Goal: Task Accomplishment & Management: Manage account settings

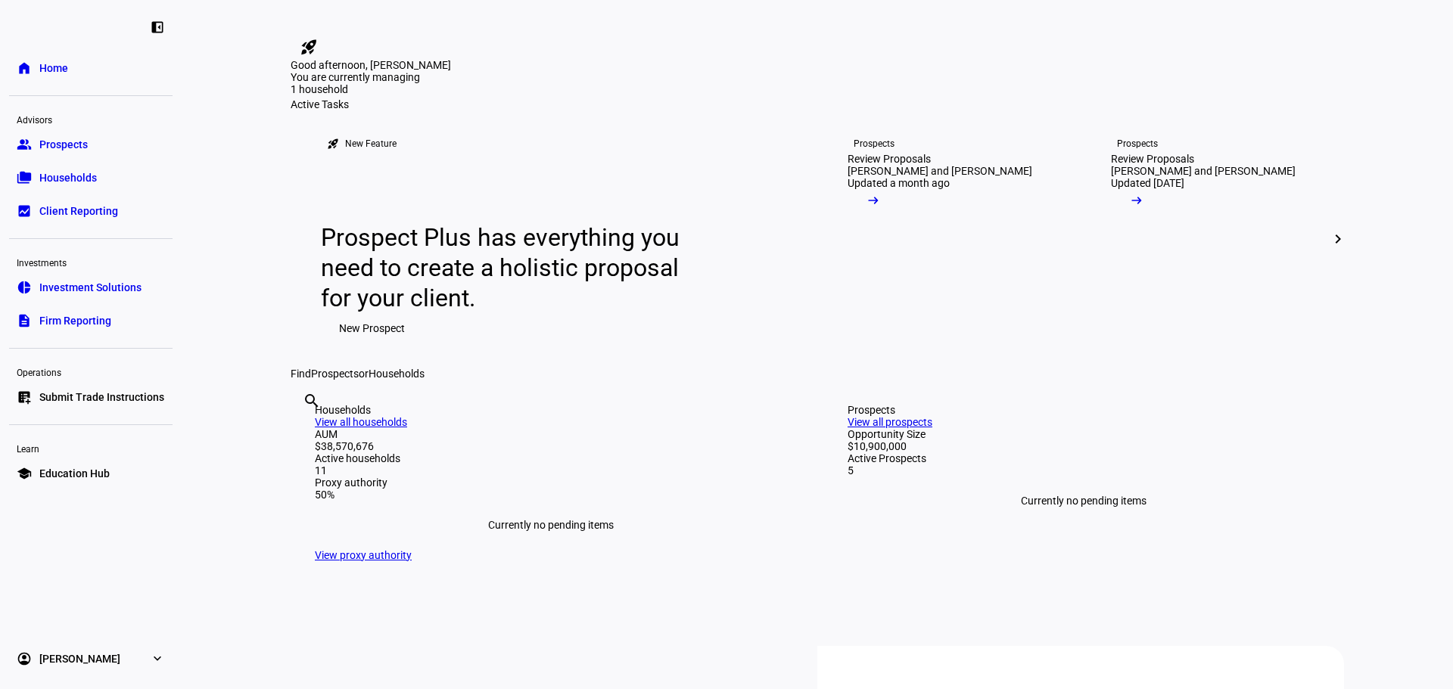
click at [58, 168] on link "folder_copy Households" at bounding box center [90, 178] width 163 height 30
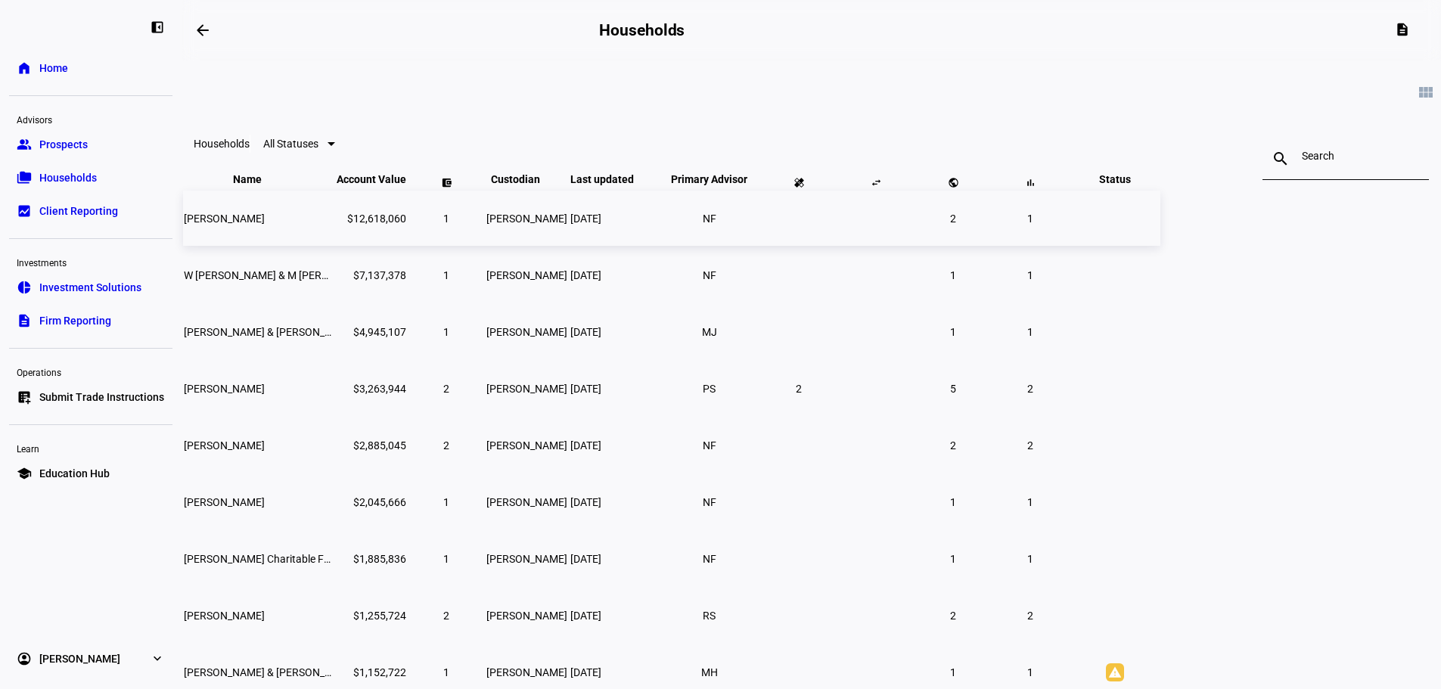
click at [334, 246] on td "[PERSON_NAME]" at bounding box center [258, 218] width 151 height 55
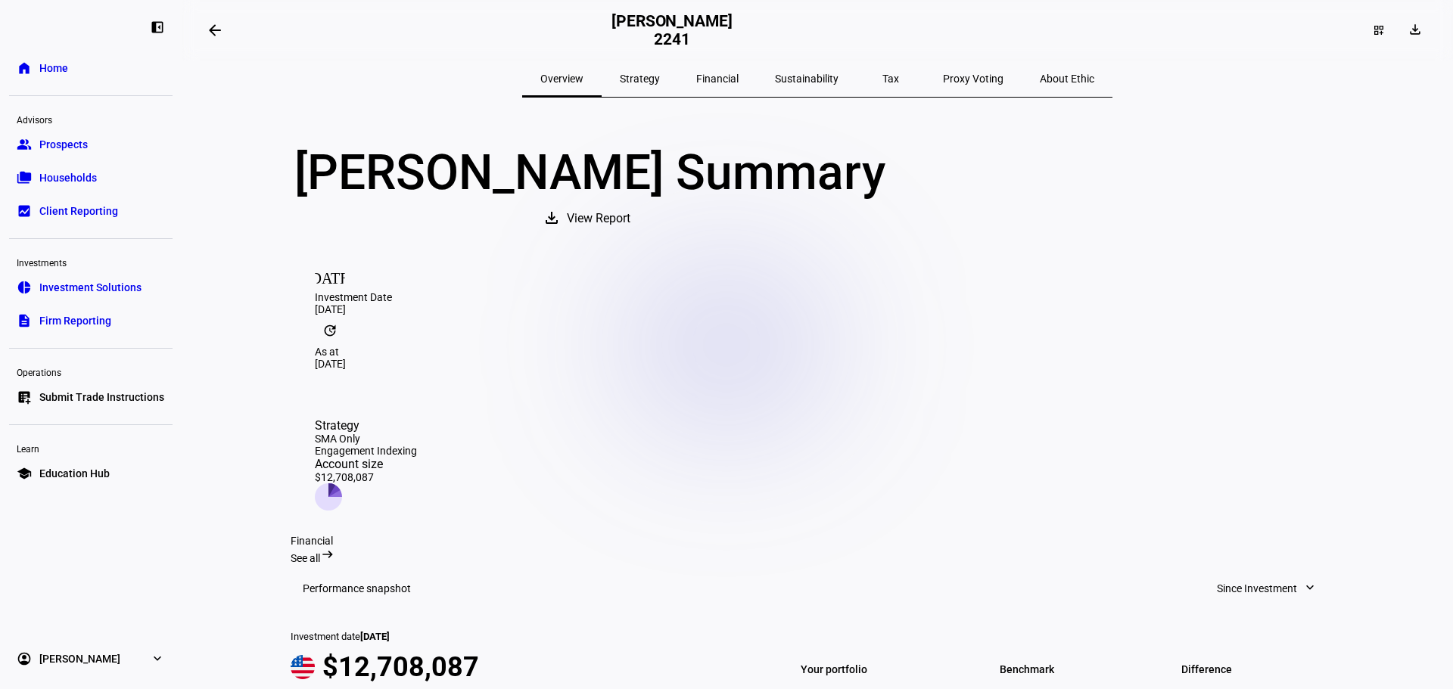
click at [79, 398] on span "Submit Trade Instructions" at bounding box center [101, 397] width 125 height 15
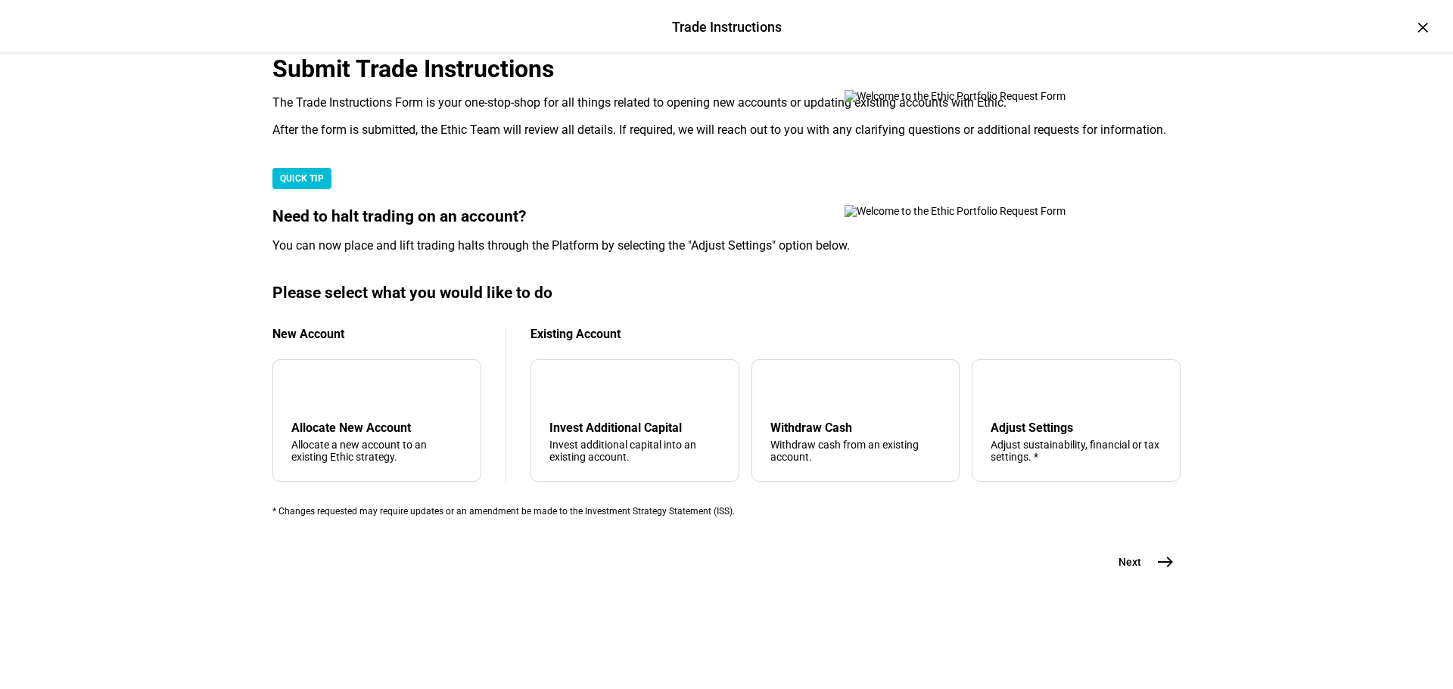
scroll to position [151, 0]
click at [458, 253] on div "QUICK TIP Need to halt trading on an account? You can now place and lift tradin…" at bounding box center [726, 210] width 908 height 85
click at [1026, 421] on div "Adjust Settings" at bounding box center [1075, 428] width 171 height 14
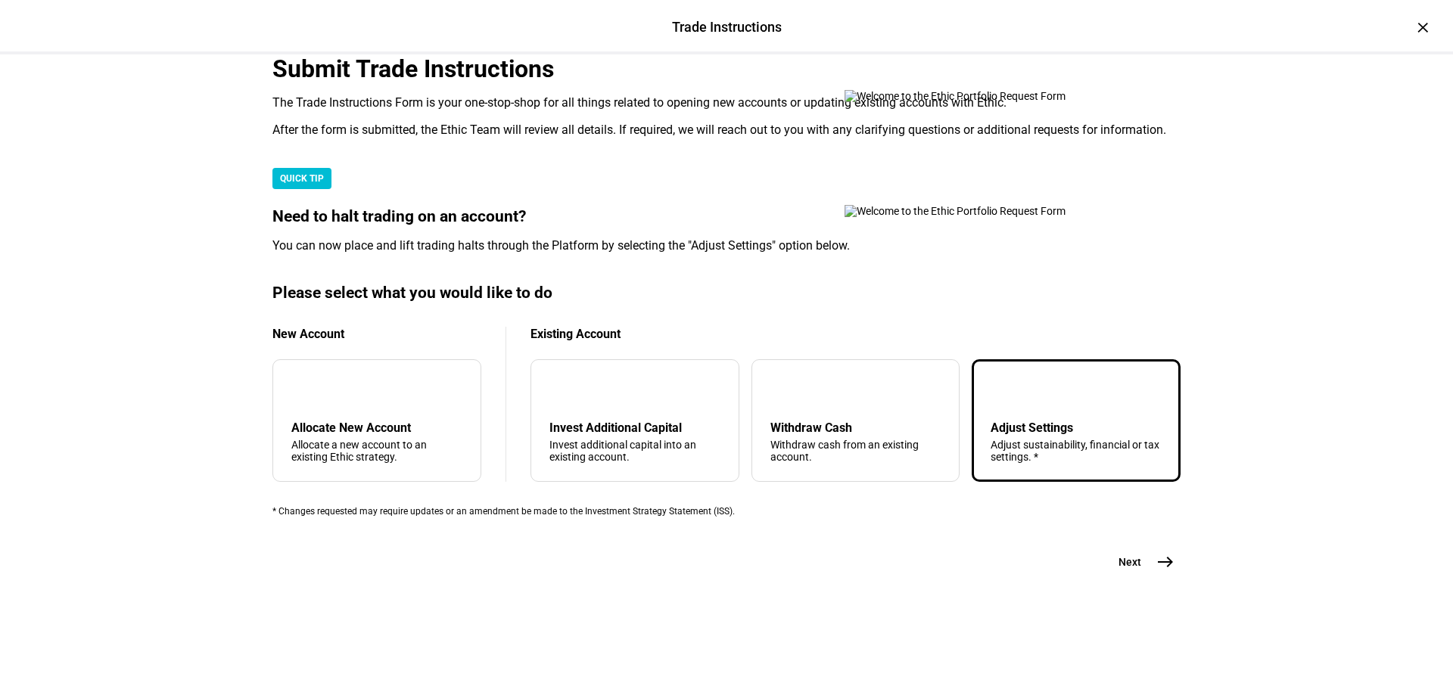
click at [1142, 577] on button "Next east" at bounding box center [1140, 562] width 80 height 30
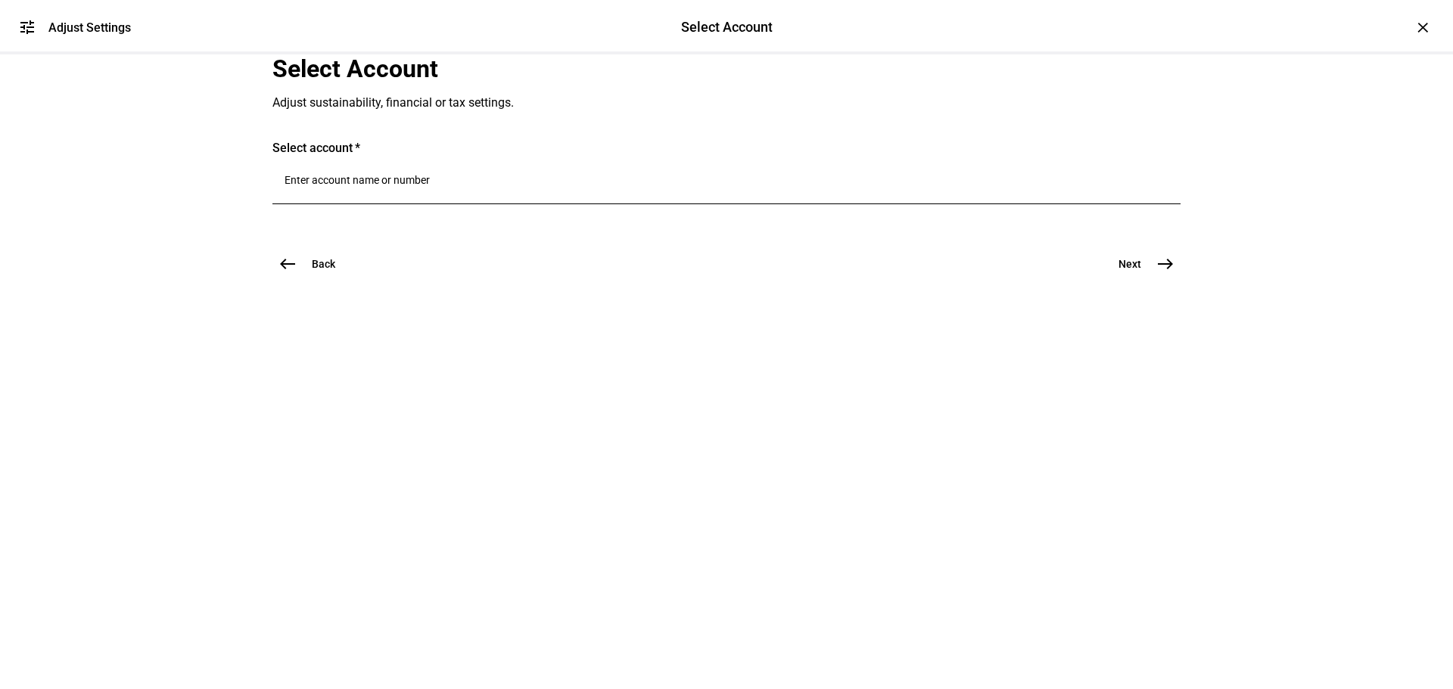
click at [378, 186] on input "Number" at bounding box center [726, 180] width 884 height 12
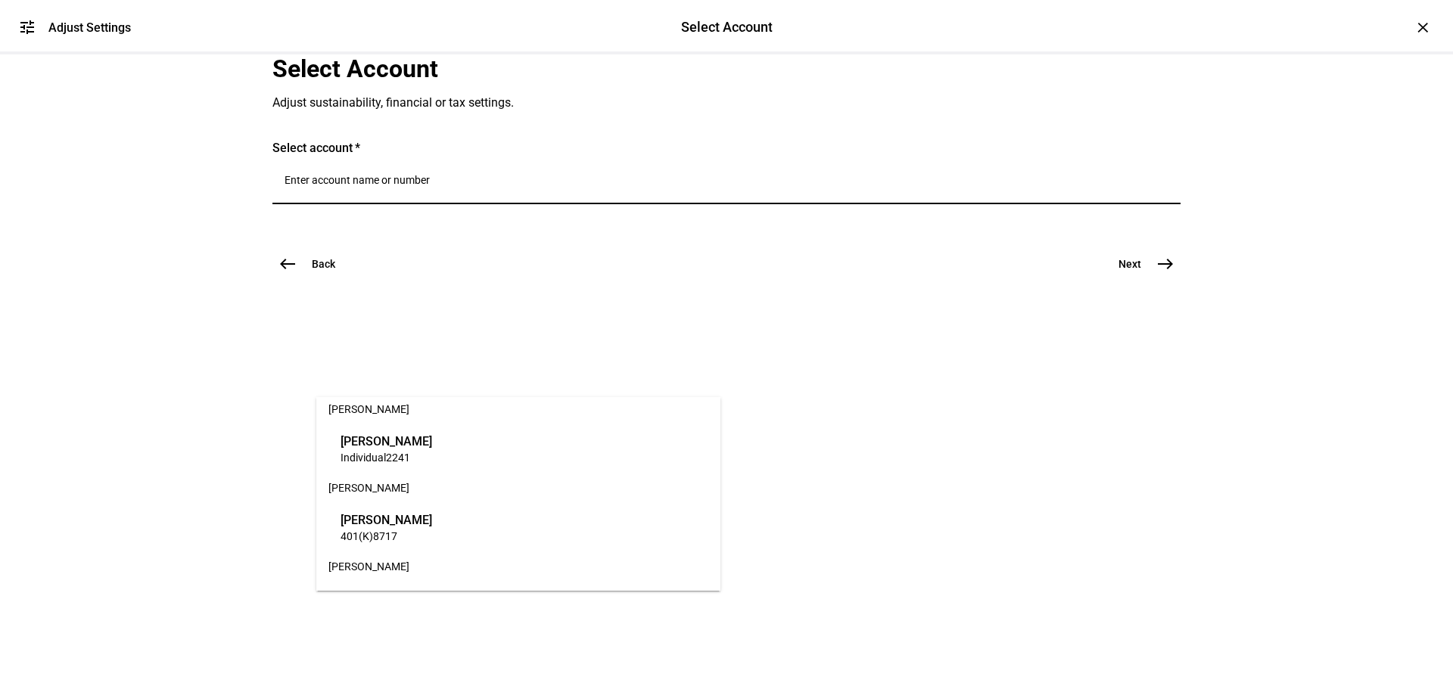
scroll to position [378, 0]
click at [423, 428] on span "[PERSON_NAME]" at bounding box center [386, 432] width 92 height 17
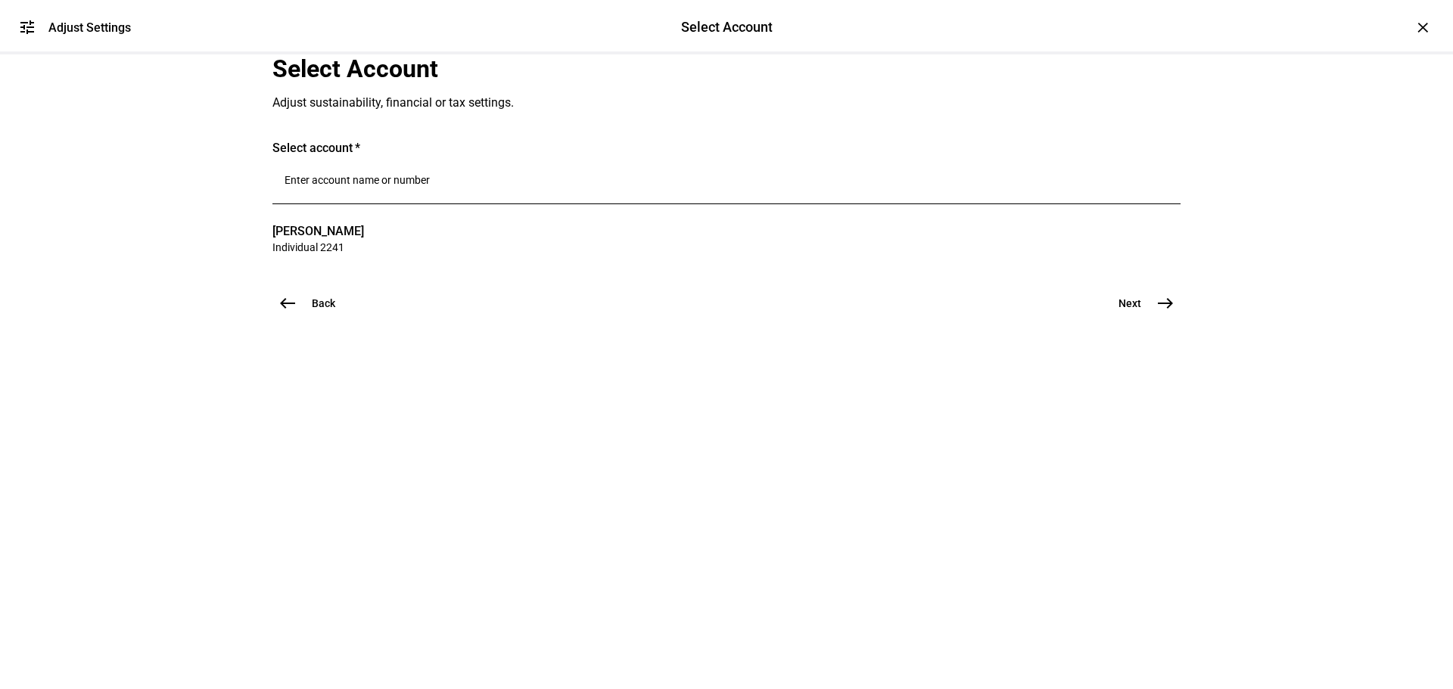
click at [1129, 311] on span "Next" at bounding box center [1129, 303] width 23 height 15
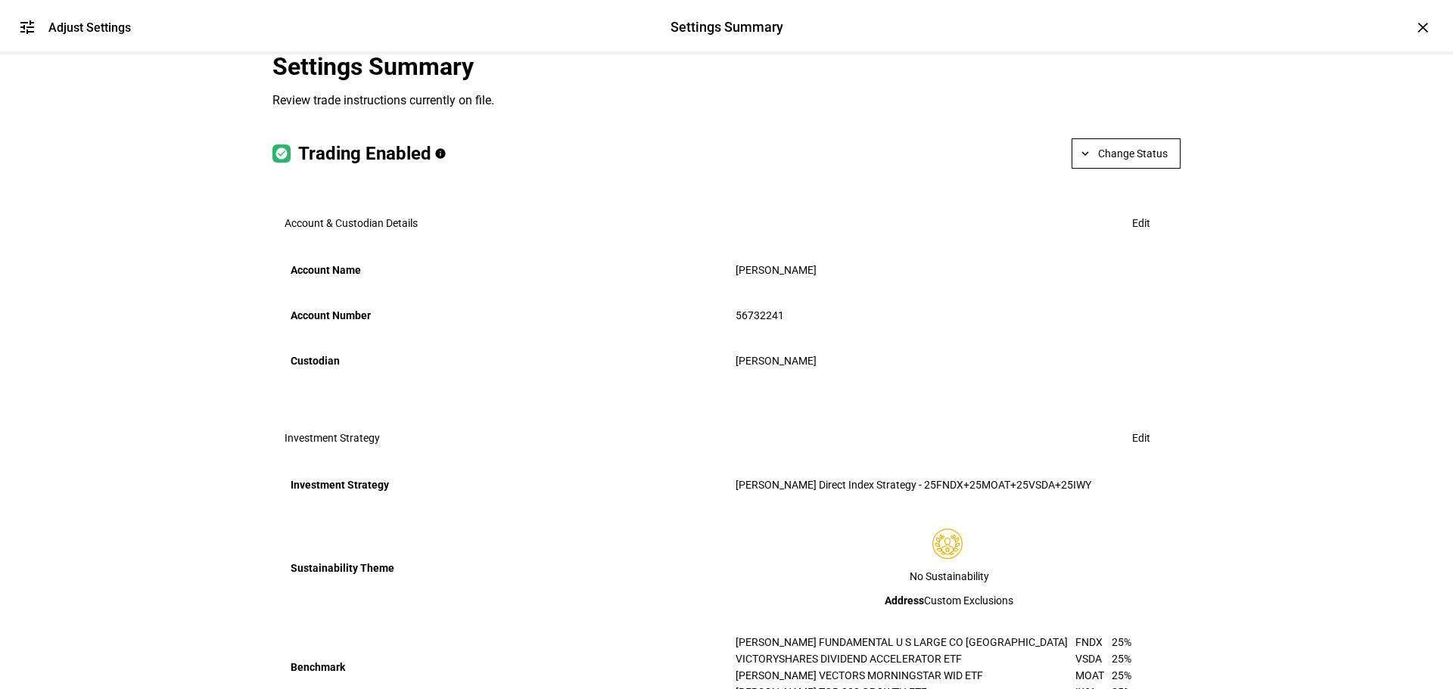
scroll to position [0, 0]
click at [1118, 171] on span "Change Status" at bounding box center [1133, 156] width 70 height 30
click at [1128, 343] on span "Halt Trading" at bounding box center [1132, 339] width 67 height 12
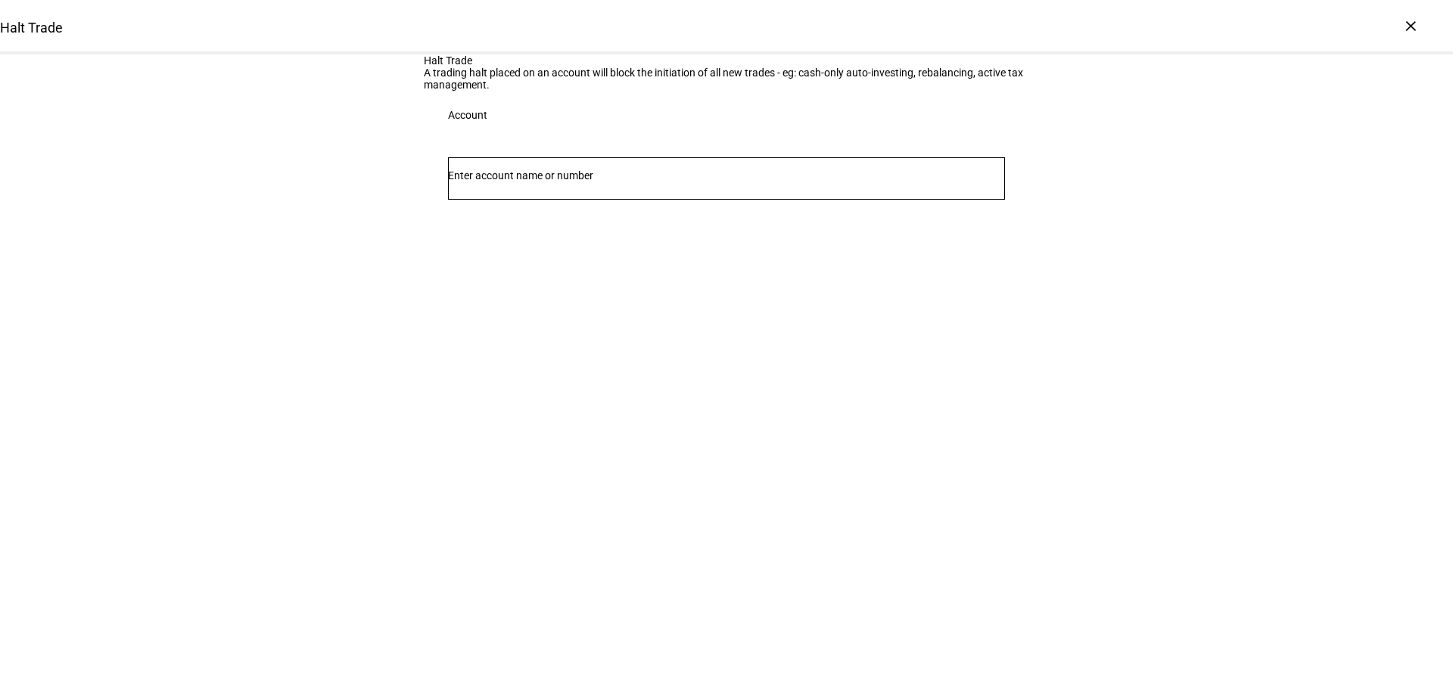
click at [608, 200] on div at bounding box center [726, 178] width 557 height 42
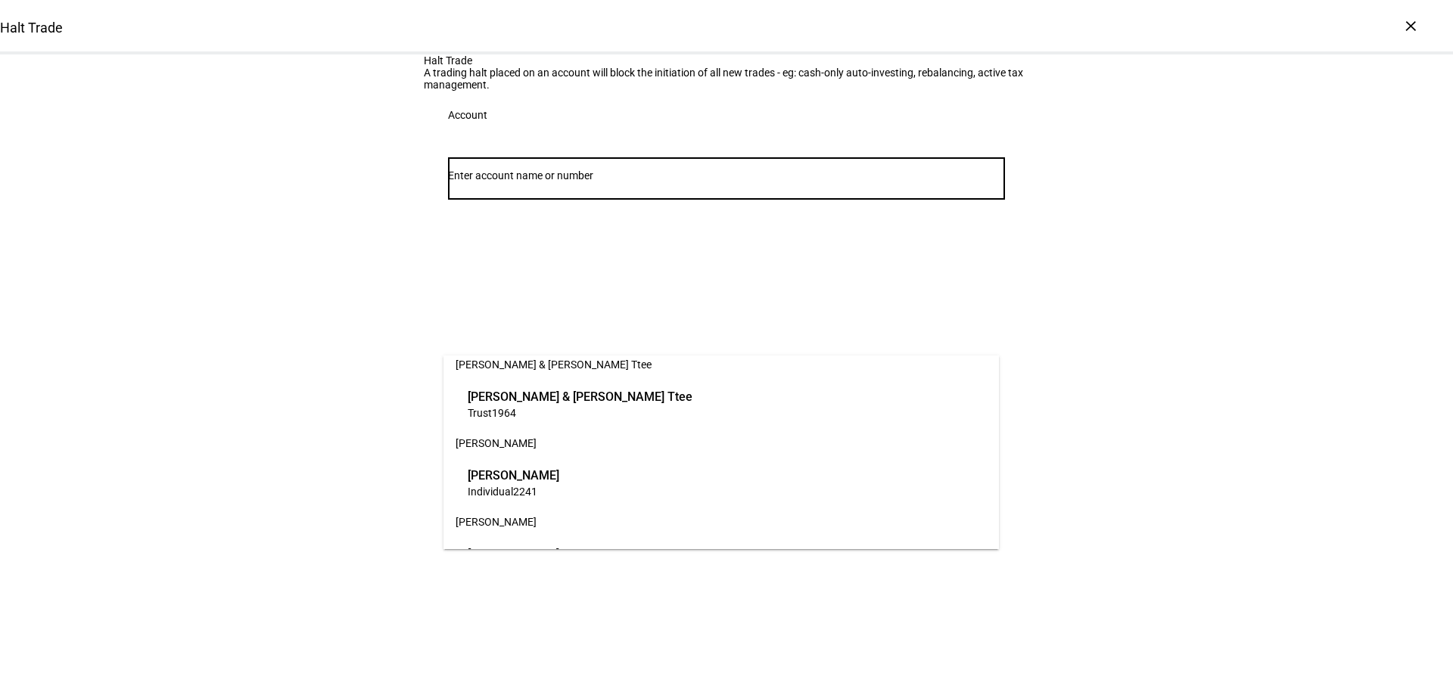
scroll to position [378, 0]
click at [548, 407] on span "Individual 2241" at bounding box center [514, 406] width 92 height 14
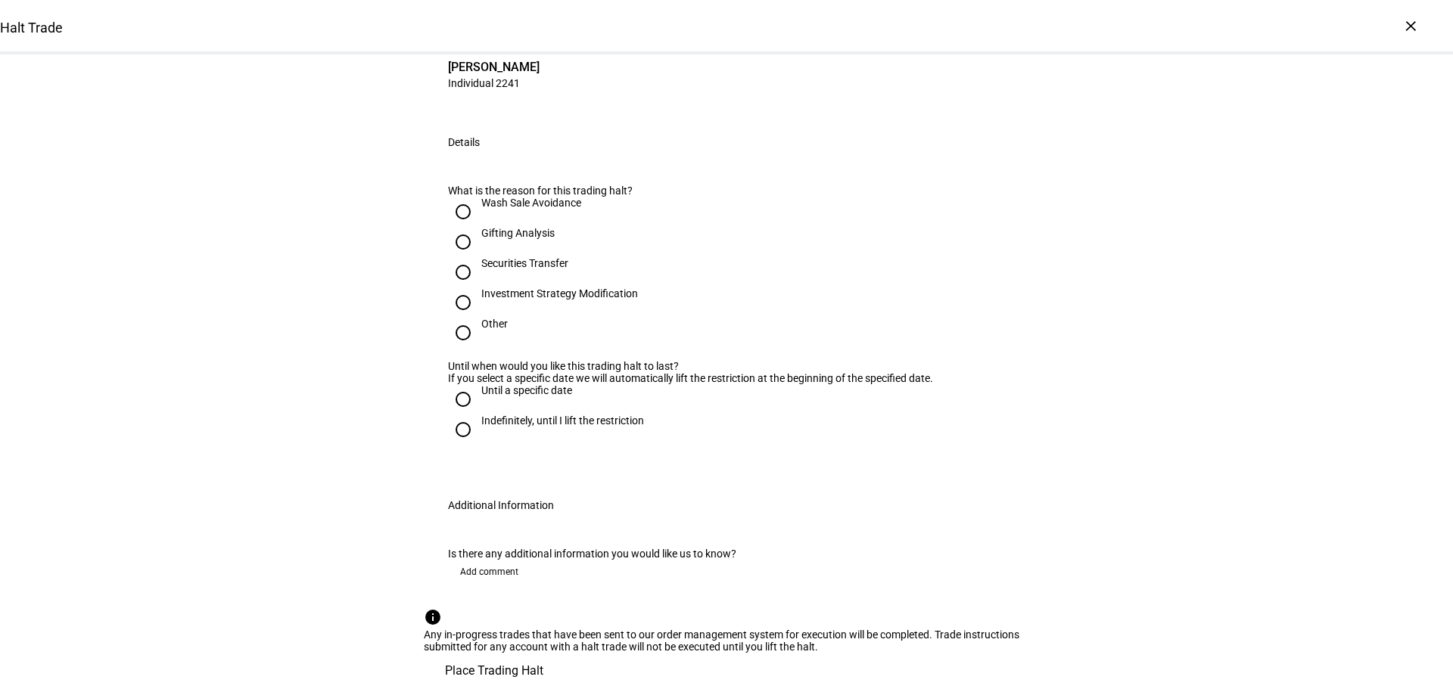
scroll to position [227, 0]
click at [481, 330] on div "Other" at bounding box center [494, 324] width 26 height 12
click at [478, 348] on input "Other" at bounding box center [463, 333] width 30 height 30
radio input "true"
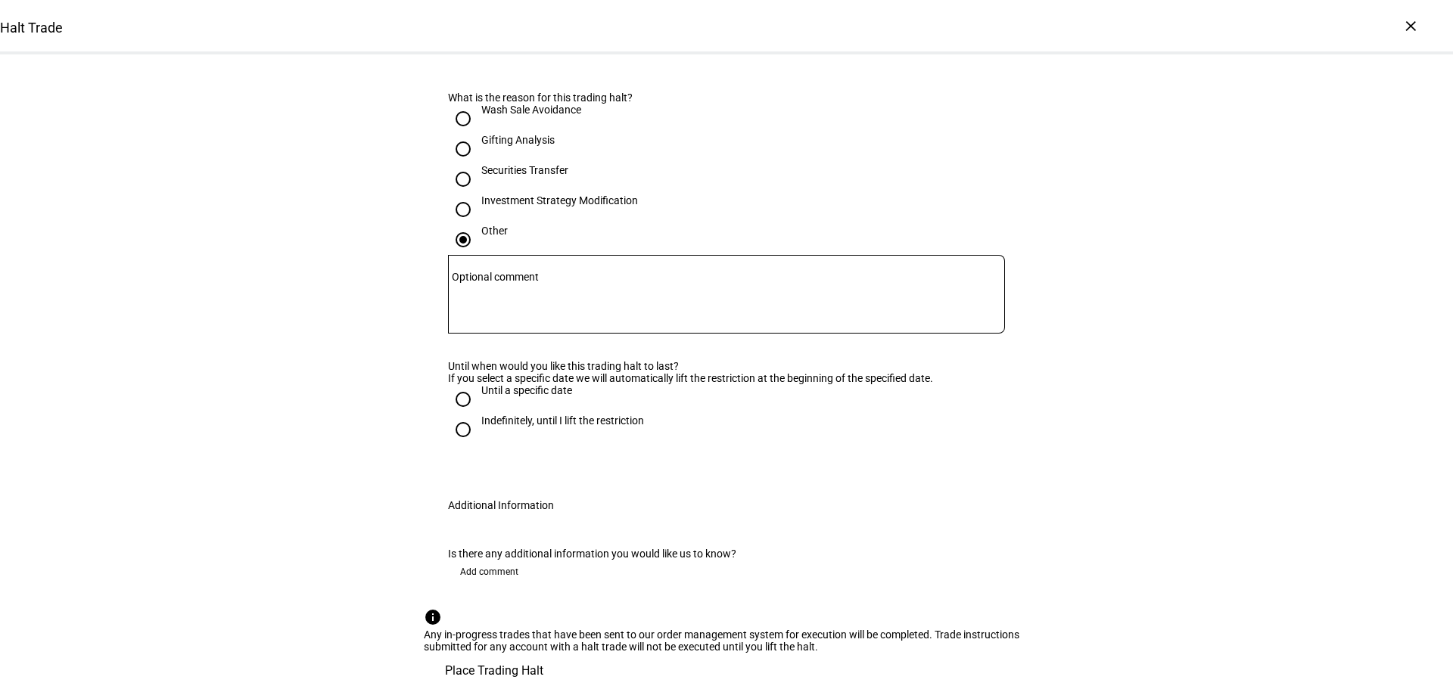
scroll to position [378, 0]
click at [602, 322] on textarea "Optional comment" at bounding box center [726, 294] width 557 height 54
type textarea "Account will be delinked from Ethic management"
click at [349, 427] on div "Halt Trade A trading halt placed on an account will block the initiation of all…" at bounding box center [726, 245] width 1453 height 887
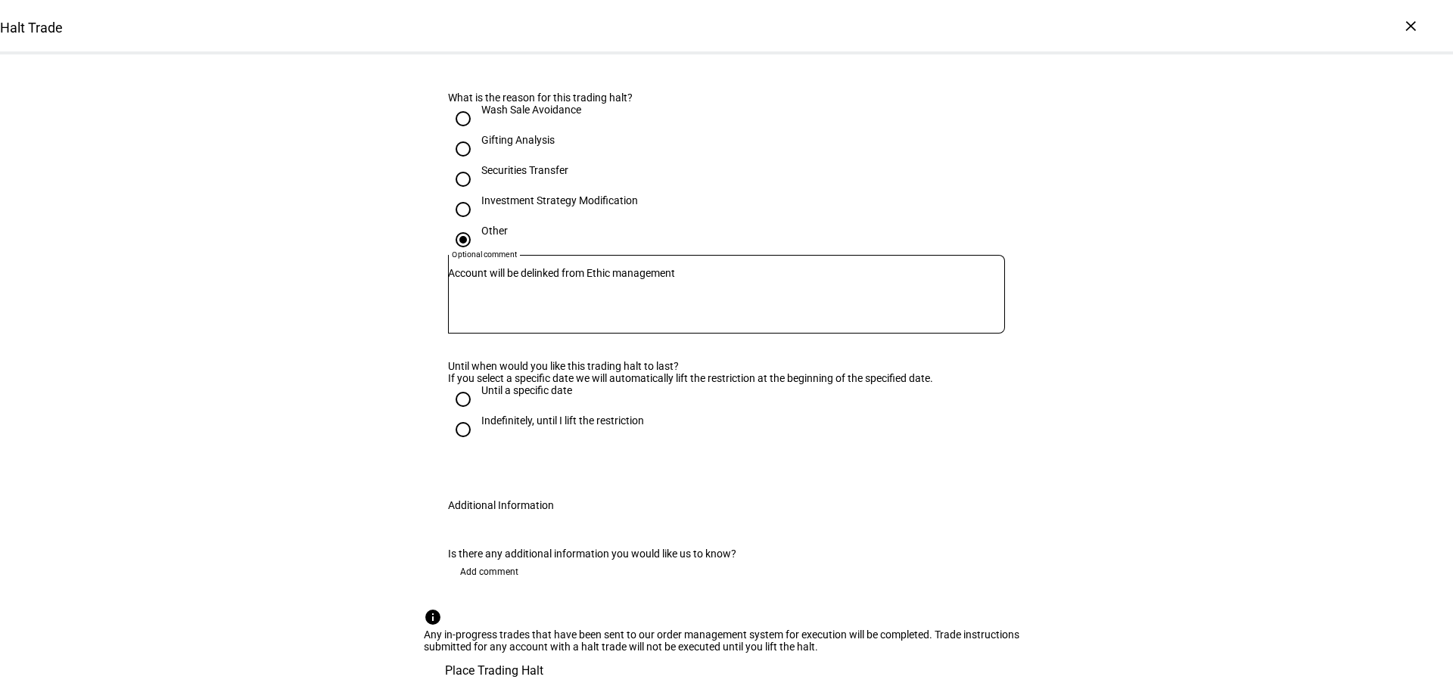
click at [455, 440] on input "Indefinitely, until I lift the restriction" at bounding box center [463, 430] width 30 height 30
radio input "true"
click at [543, 653] on span "Place Trading Halt" at bounding box center [494, 671] width 98 height 36
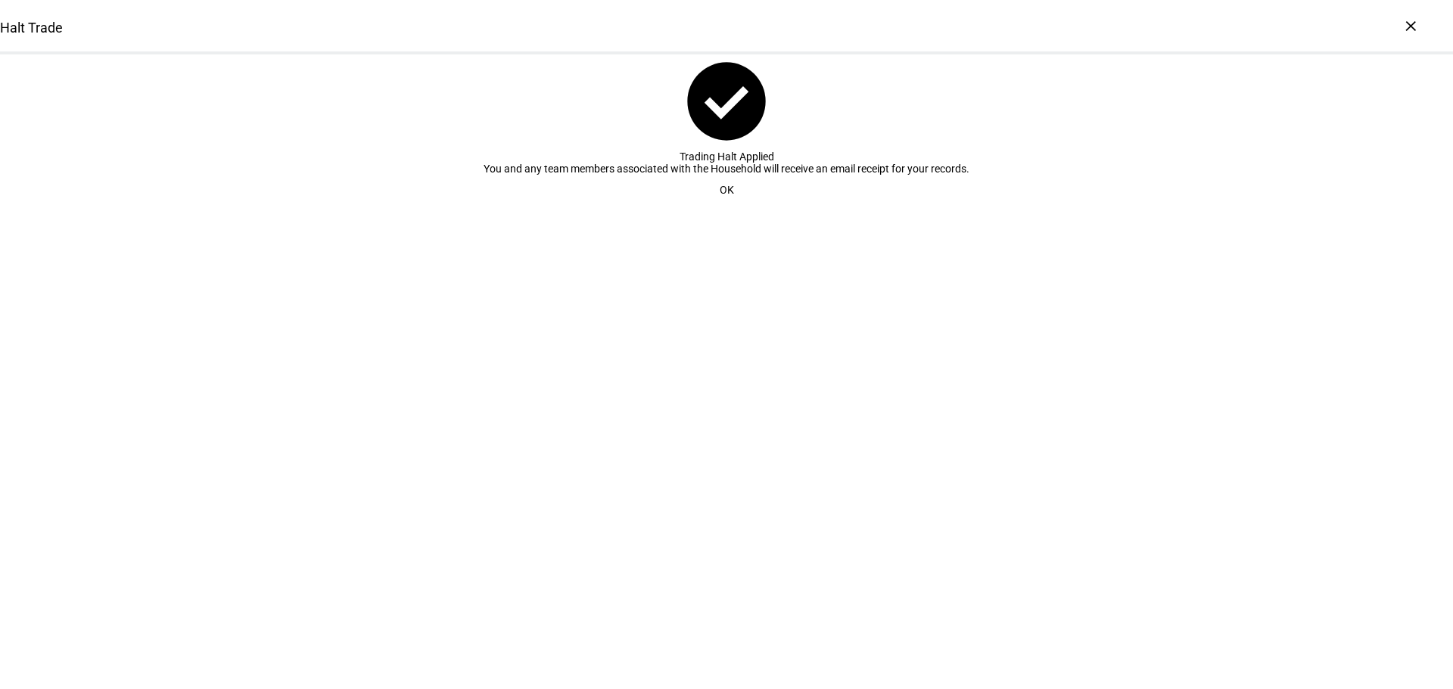
click at [720, 205] on span "OK" at bounding box center [727, 190] width 14 height 30
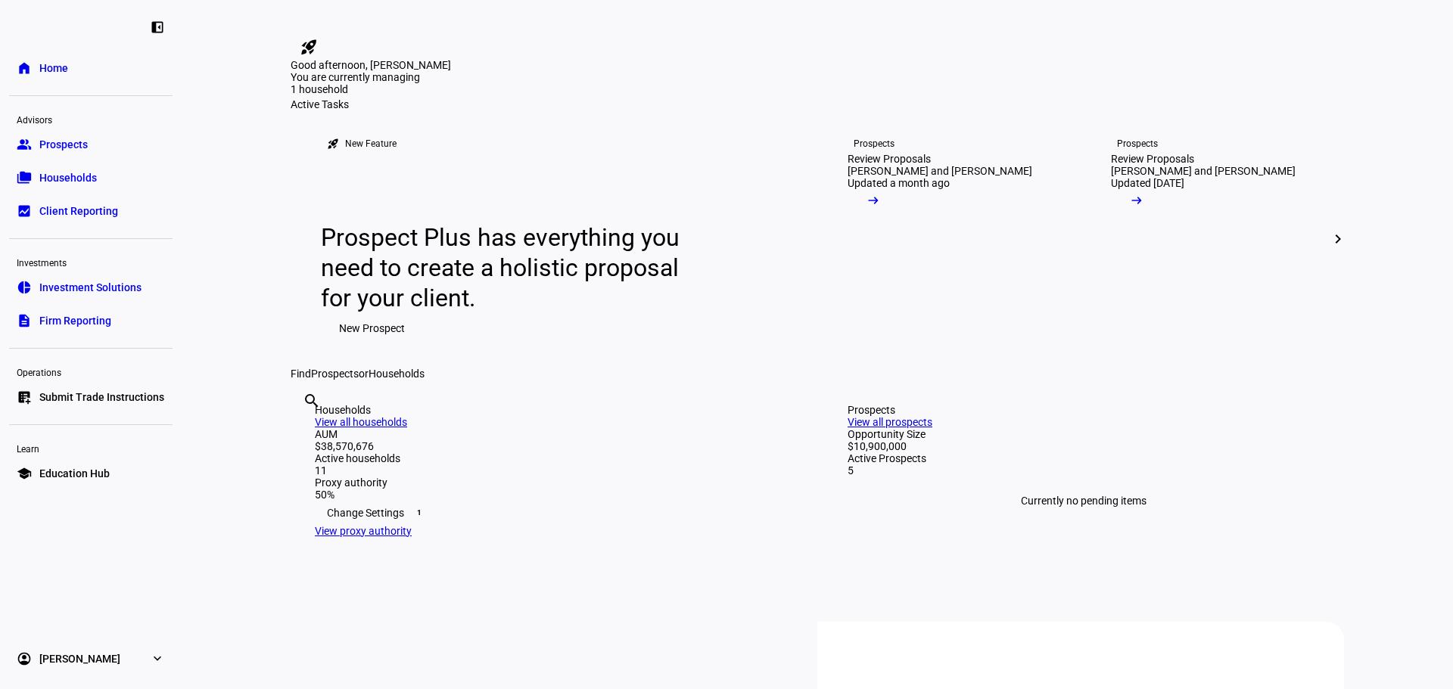
click at [72, 170] on span "Households" at bounding box center [68, 177] width 58 height 15
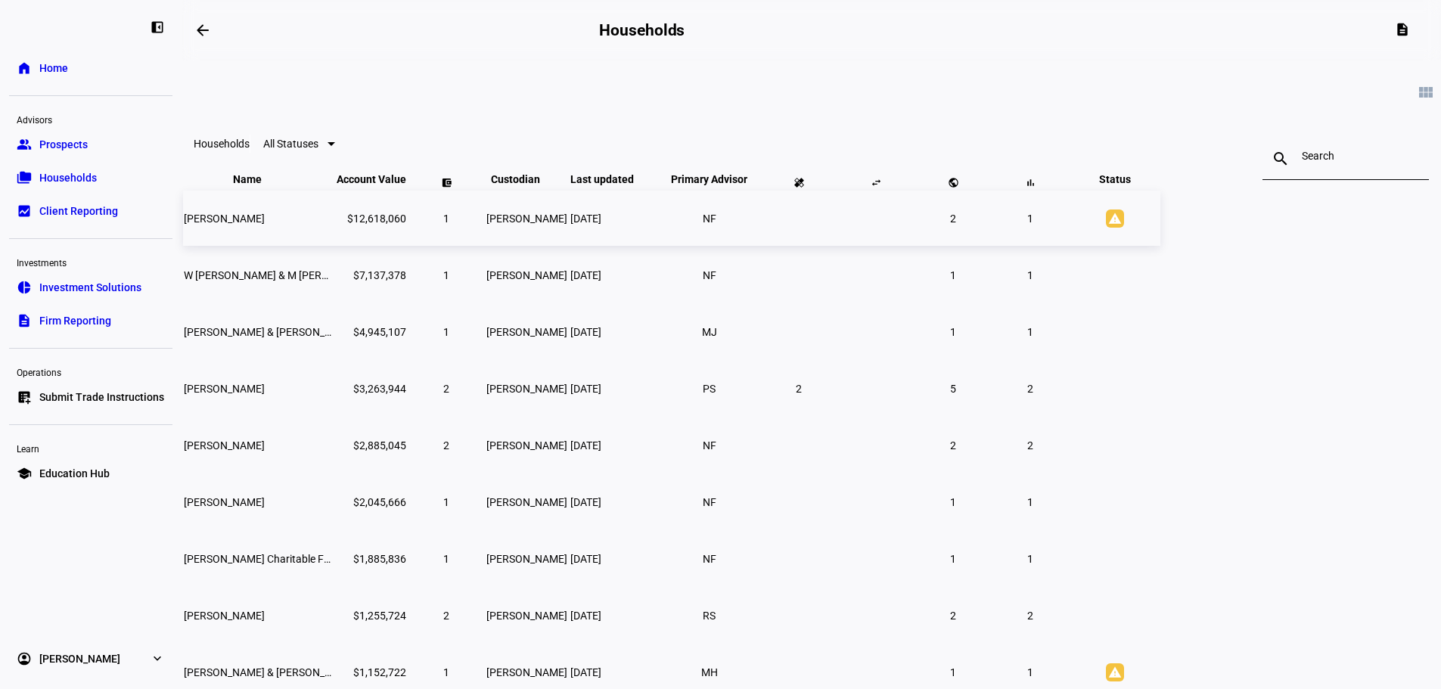
click at [334, 246] on td "[PERSON_NAME]" at bounding box center [258, 218] width 151 height 55
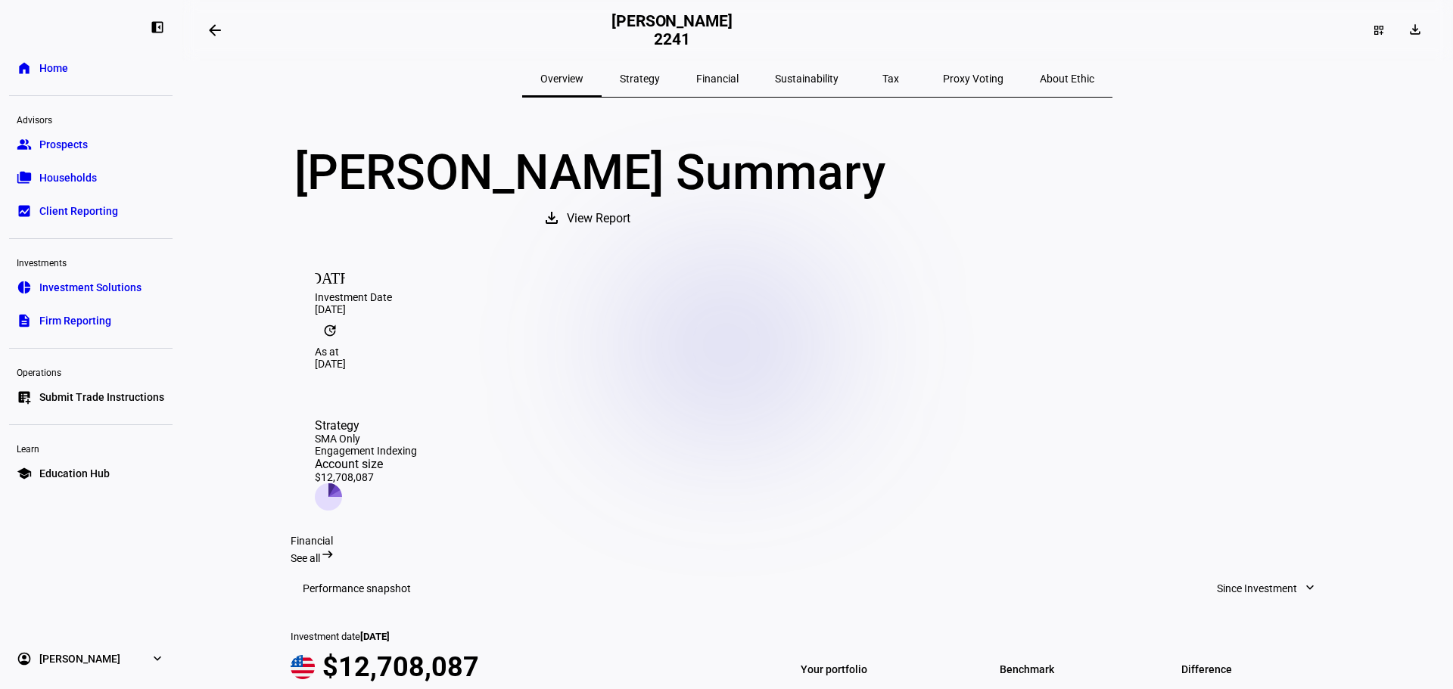
click at [715, 76] on span "Financial" at bounding box center [717, 78] width 42 height 11
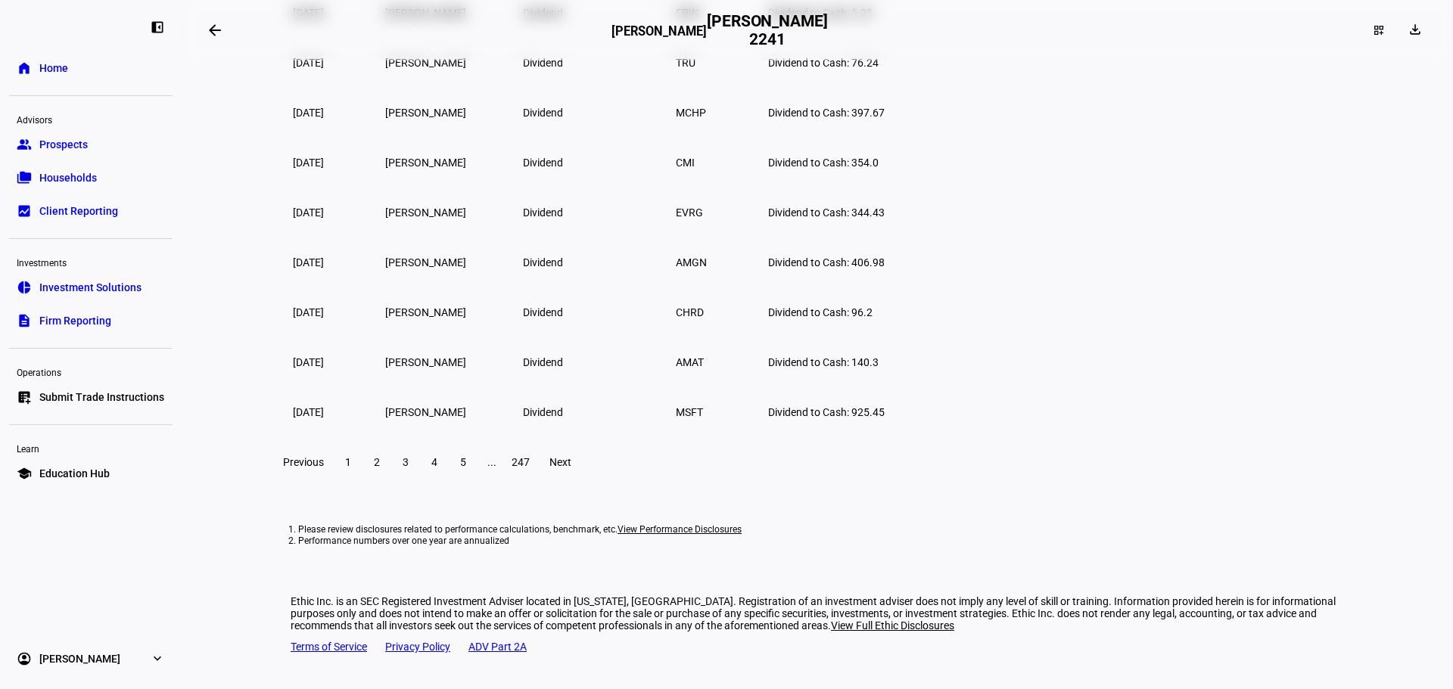
scroll to position [3253, 0]
click at [390, 480] on span at bounding box center [376, 462] width 27 height 36
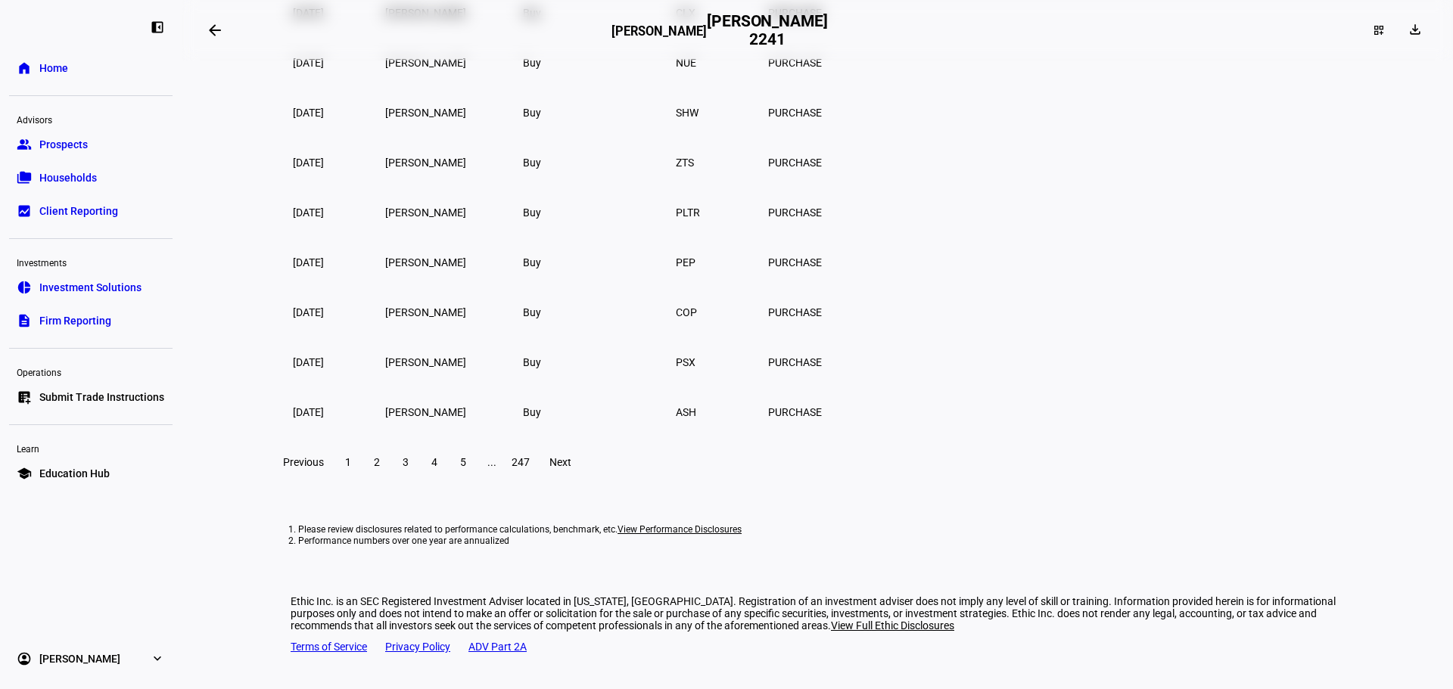
click at [409, 468] on span "3" at bounding box center [406, 462] width 6 height 12
click at [448, 480] on span at bounding box center [434, 462] width 27 height 36
click at [466, 468] on span "5" at bounding box center [463, 462] width 6 height 12
click at [477, 480] on span at bounding box center [462, 462] width 27 height 36
click at [466, 468] on span "7" at bounding box center [463, 462] width 6 height 12
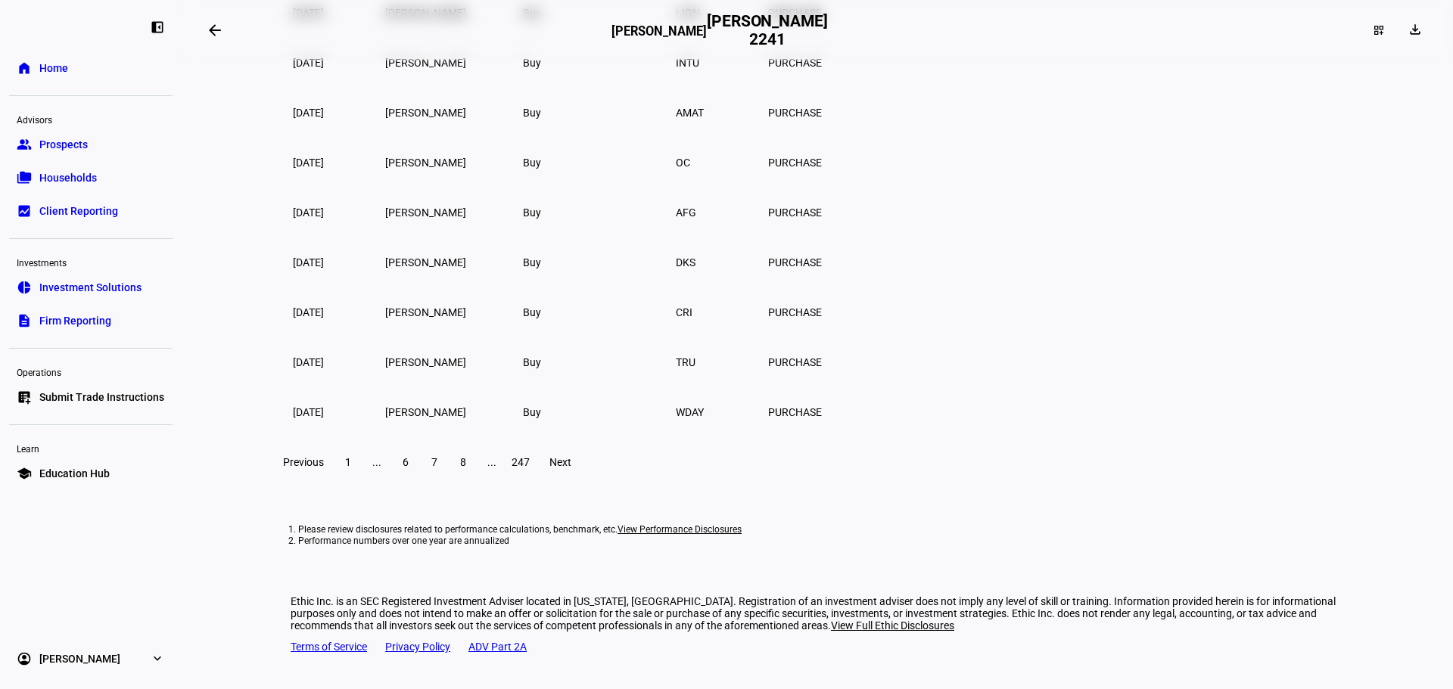
click at [466, 468] on span "8" at bounding box center [463, 462] width 6 height 12
click at [466, 468] on span "9" at bounding box center [463, 462] width 6 height 12
click at [469, 468] on span "10" at bounding box center [463, 462] width 12 height 12
click at [469, 468] on span "11" at bounding box center [463, 462] width 12 height 12
click at [469, 468] on span "12" at bounding box center [463, 462] width 12 height 12
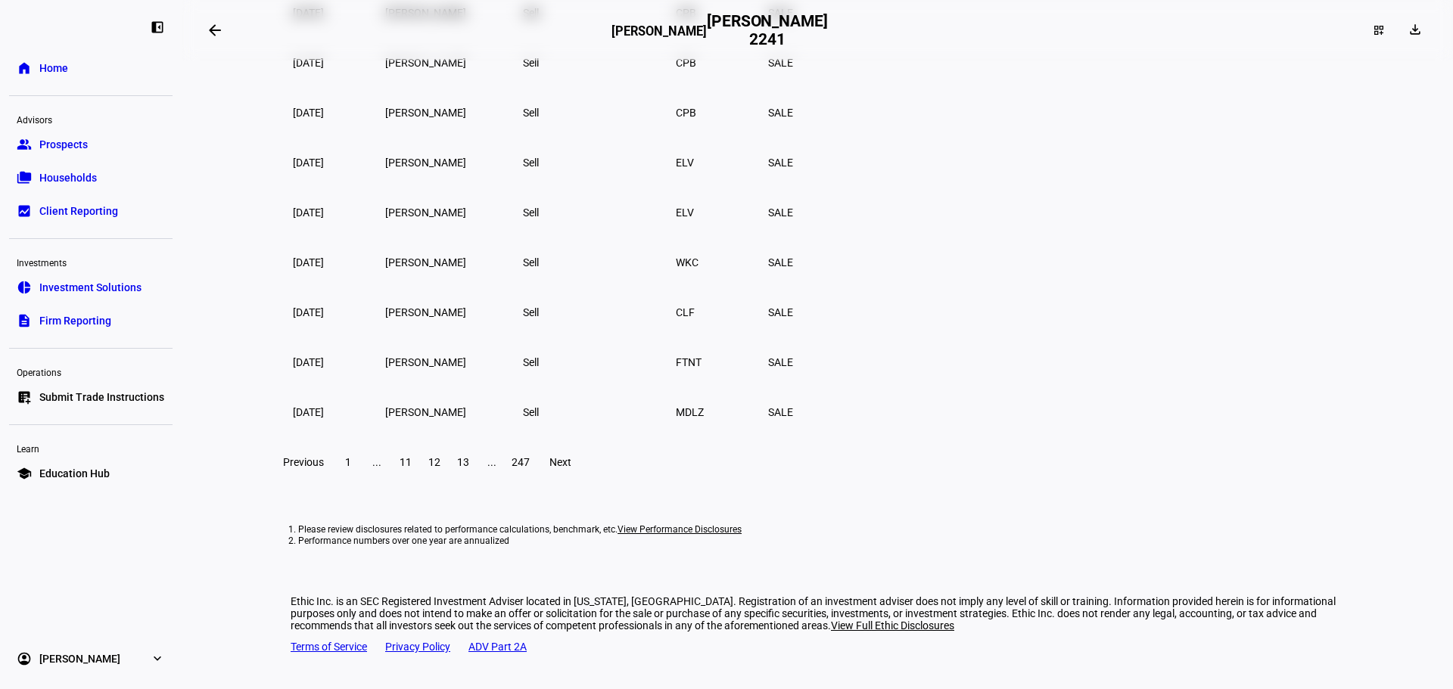
click at [469, 468] on span "13" at bounding box center [463, 462] width 12 height 12
click at [469, 468] on span "14" at bounding box center [463, 462] width 12 height 12
click at [469, 468] on span "15" at bounding box center [463, 462] width 12 height 12
click at [469, 468] on span "16" at bounding box center [463, 462] width 12 height 12
click at [469, 468] on span "17" at bounding box center [463, 462] width 12 height 12
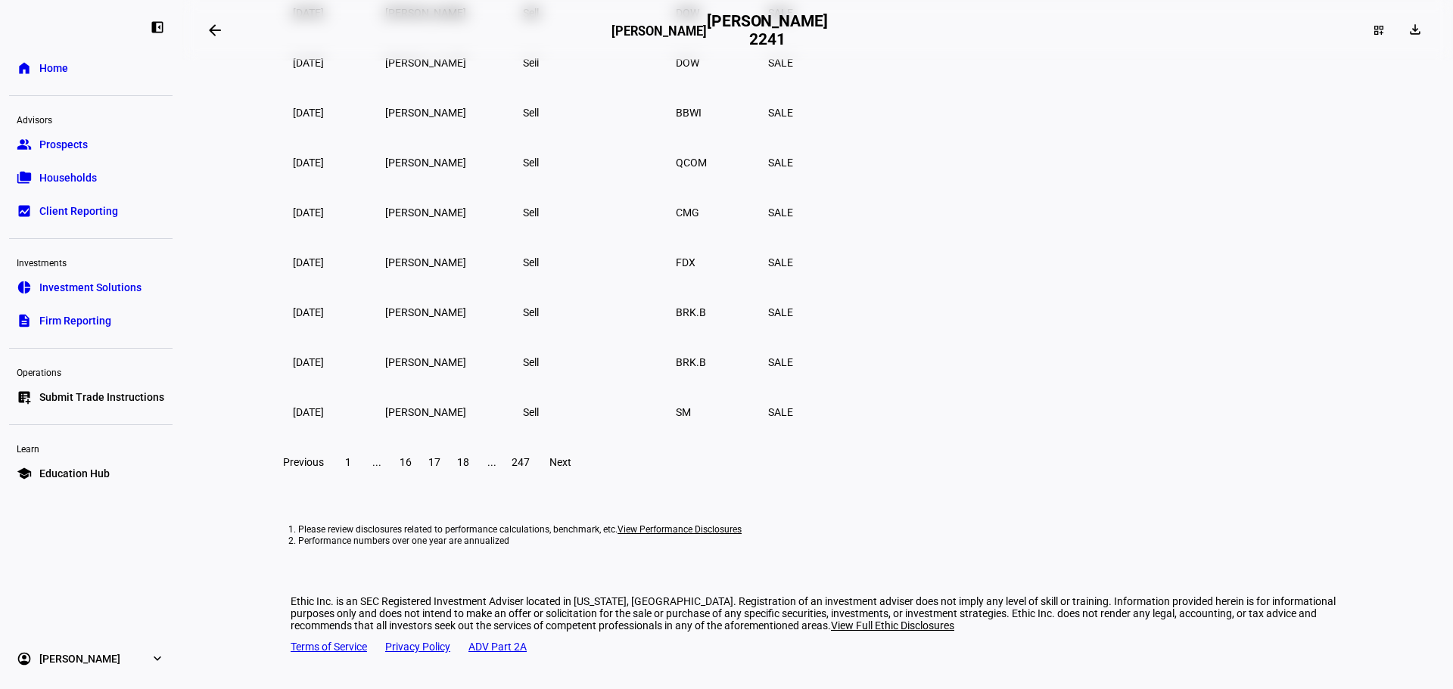
click at [469, 468] on span "18" at bounding box center [463, 462] width 12 height 12
click at [469, 468] on span "19" at bounding box center [463, 462] width 12 height 12
click at [469, 468] on span "20" at bounding box center [463, 462] width 12 height 12
click at [469, 468] on span "21" at bounding box center [463, 462] width 12 height 12
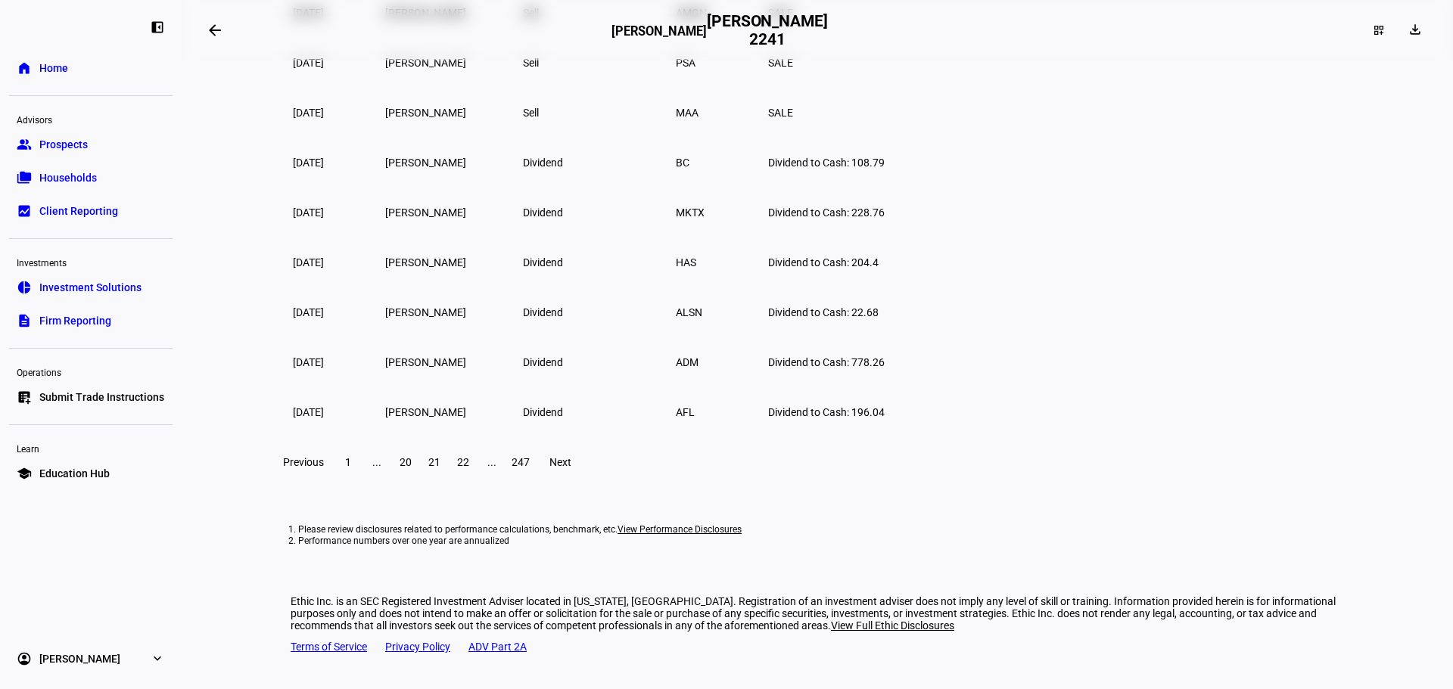
click at [469, 468] on span "22" at bounding box center [463, 462] width 12 height 12
click at [469, 468] on span "23" at bounding box center [463, 462] width 12 height 12
click at [469, 468] on span "24" at bounding box center [463, 462] width 12 height 12
click at [469, 468] on span "25" at bounding box center [463, 462] width 12 height 12
click at [469, 468] on span "26" at bounding box center [463, 462] width 12 height 12
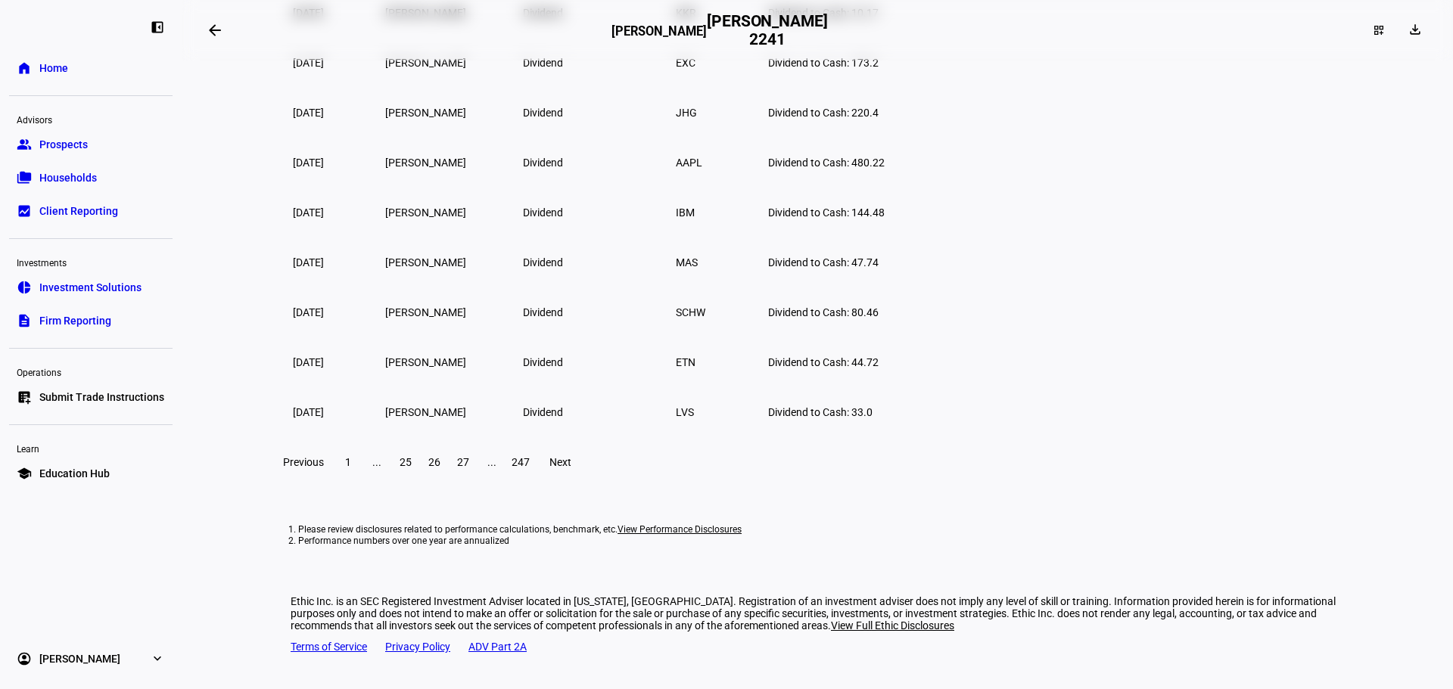
click at [469, 468] on span "27" at bounding box center [463, 462] width 12 height 12
click at [469, 468] on span "28" at bounding box center [463, 462] width 12 height 12
click at [469, 468] on span "29" at bounding box center [463, 462] width 12 height 12
click at [469, 468] on span "30" at bounding box center [463, 462] width 12 height 12
click at [469, 468] on span "31" at bounding box center [463, 462] width 12 height 12
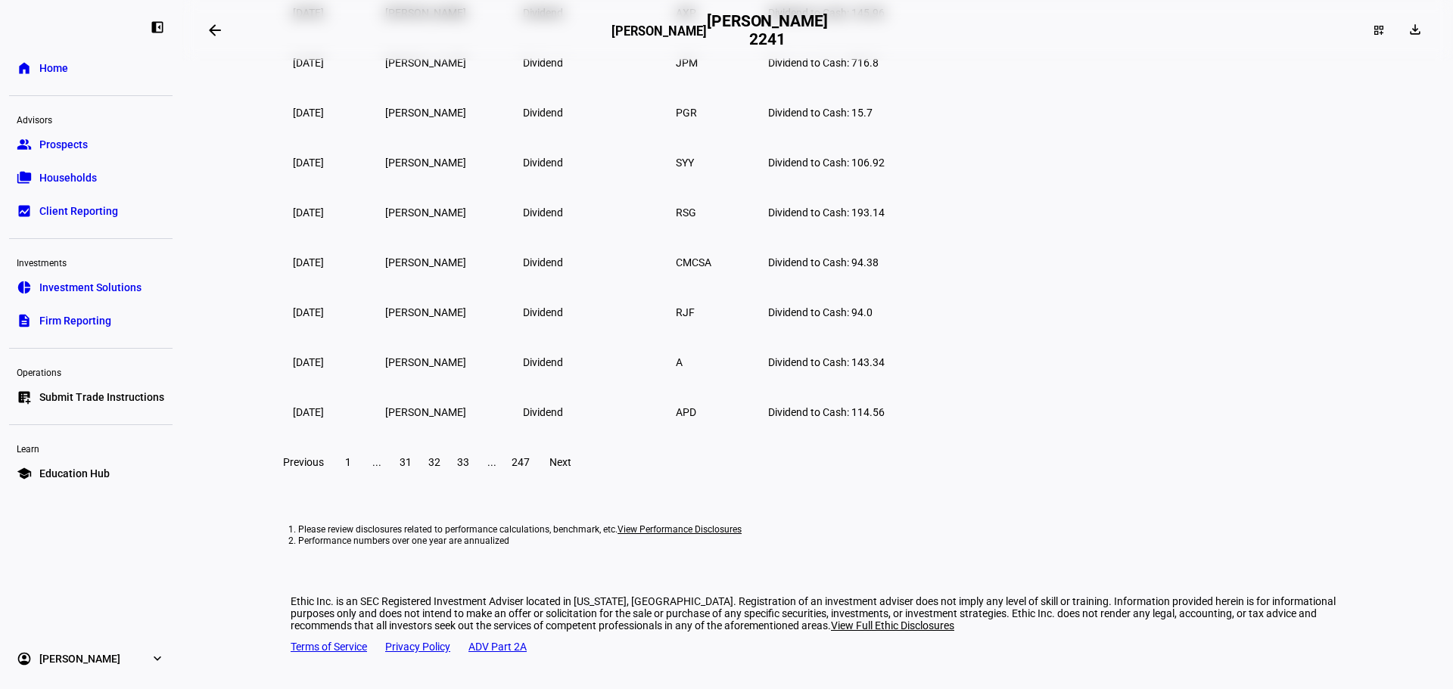
click at [469, 468] on span "33" at bounding box center [463, 462] width 12 height 12
click at [469, 468] on span "35" at bounding box center [463, 462] width 12 height 12
click at [469, 468] on span "36" at bounding box center [463, 462] width 12 height 12
click at [469, 468] on span "37" at bounding box center [463, 462] width 12 height 12
click at [469, 468] on span "38" at bounding box center [463, 462] width 12 height 12
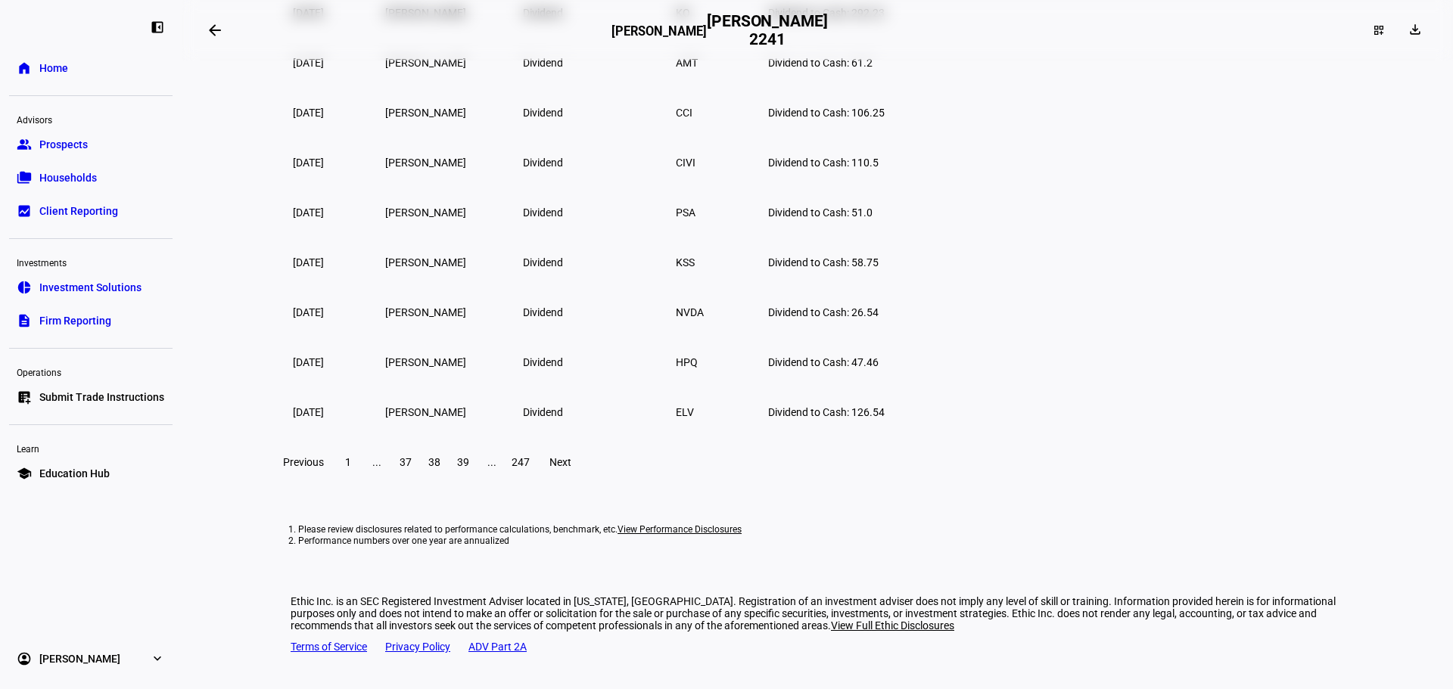
click at [469, 468] on span "39" at bounding box center [463, 462] width 12 height 12
click at [324, 468] on span "Previous" at bounding box center [303, 462] width 41 height 12
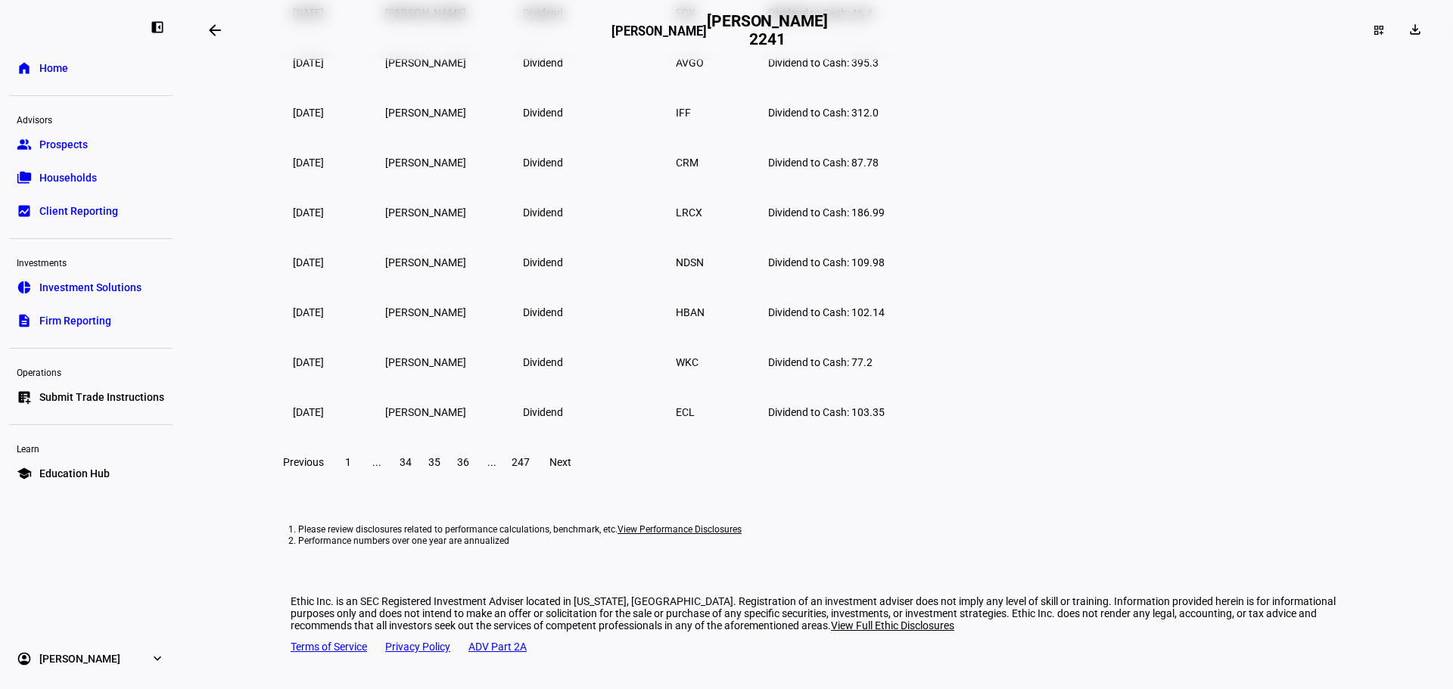
click at [324, 468] on span "Previous" at bounding box center [303, 462] width 41 height 12
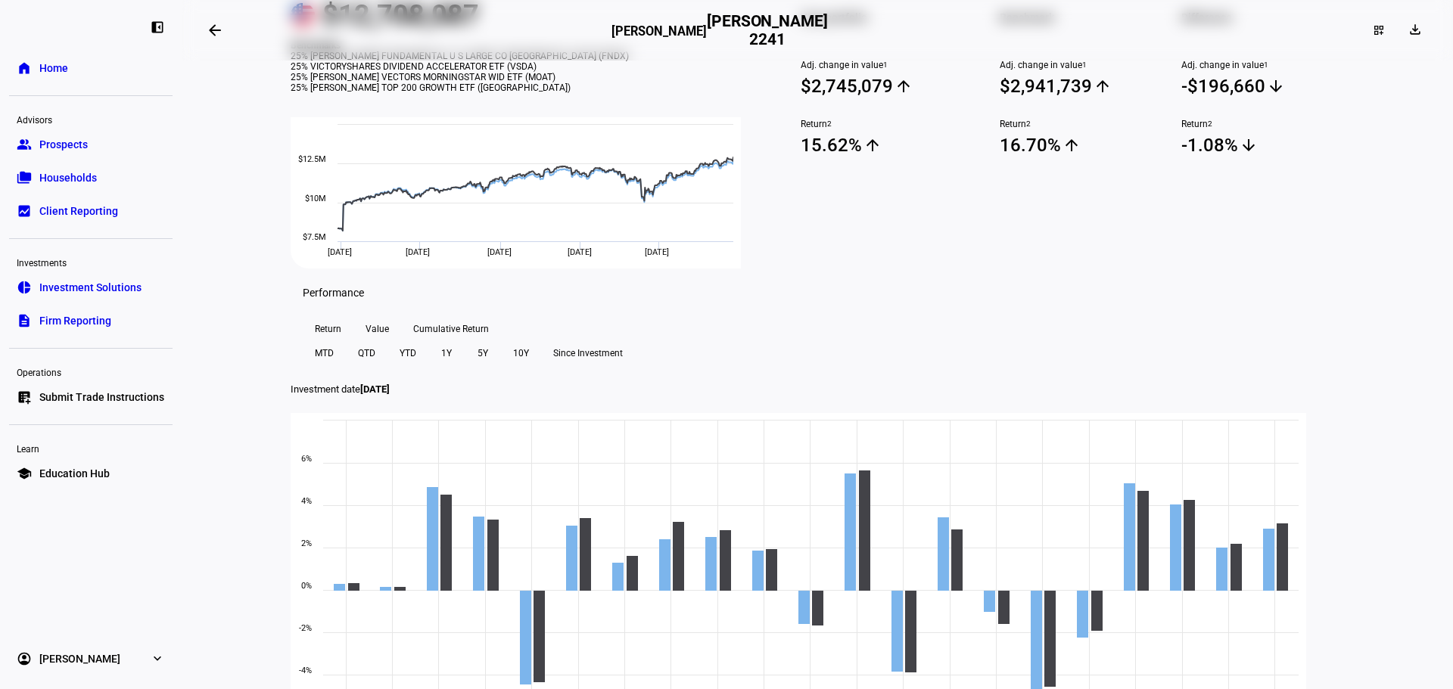
scroll to position [0, 0]
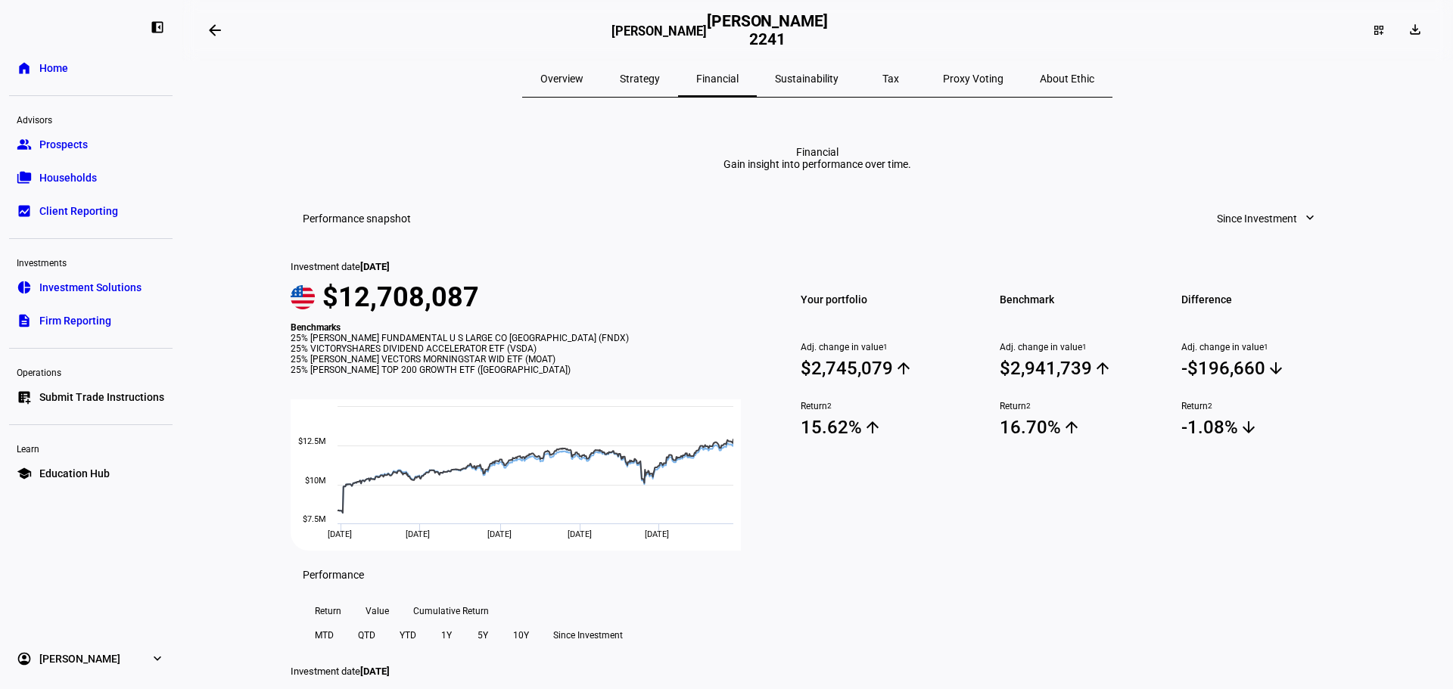
drag, startPoint x: 745, startPoint y: 314, endPoint x: 732, endPoint y: 259, distance: 56.9
